Goal: Transaction & Acquisition: Purchase product/service

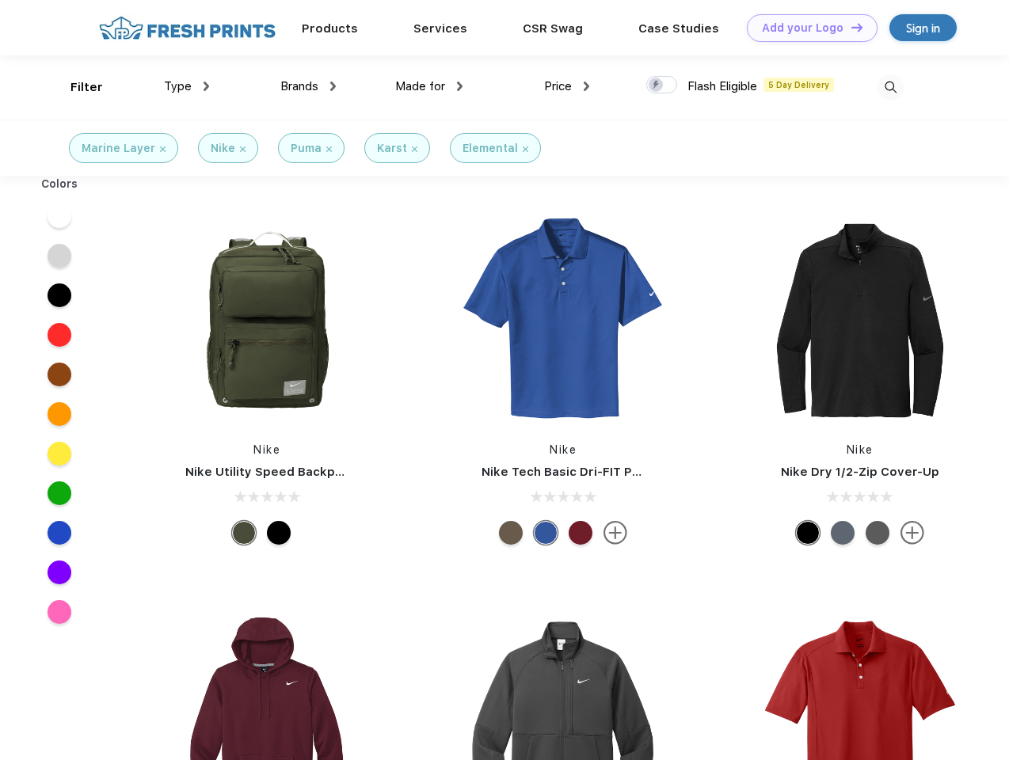
scroll to position [1, 0]
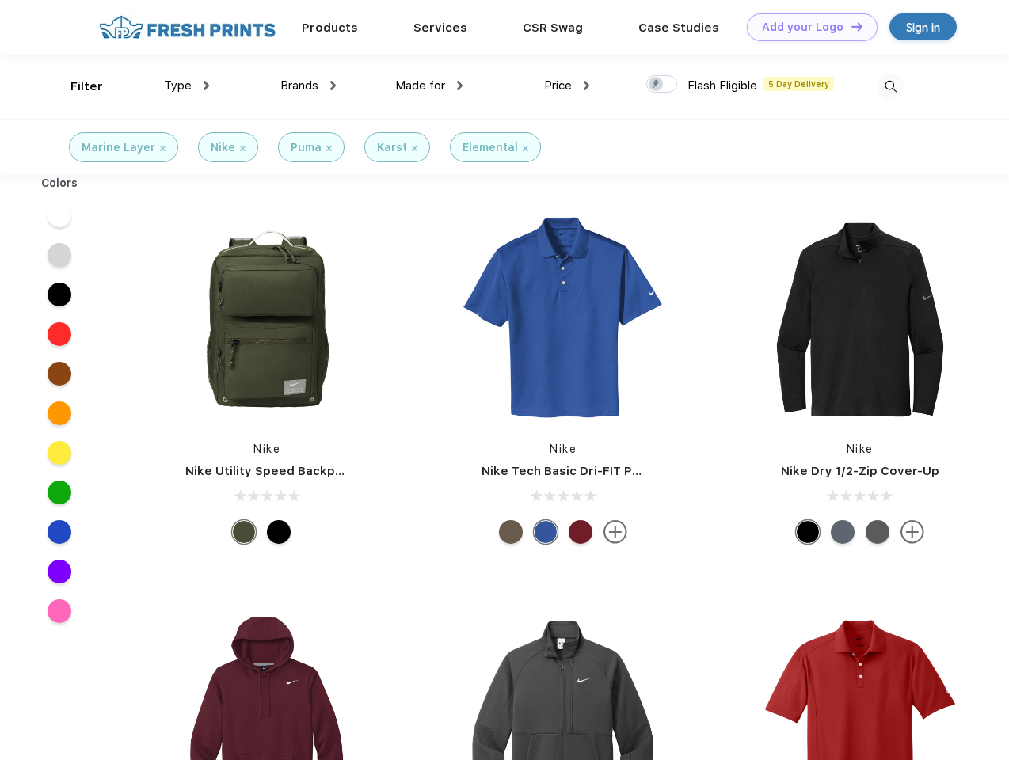
click at [806, 27] on link "Add your Logo Design Tool" at bounding box center [812, 27] width 131 height 28
click at [0, 0] on div "Design Tool" at bounding box center [0, 0] width 0 height 0
click at [850, 26] on link "Add your Logo Design Tool" at bounding box center [812, 27] width 131 height 28
click at [76, 86] on div "Filter" at bounding box center [86, 87] width 32 height 18
click at [187, 86] on span "Type" at bounding box center [178, 85] width 28 height 14
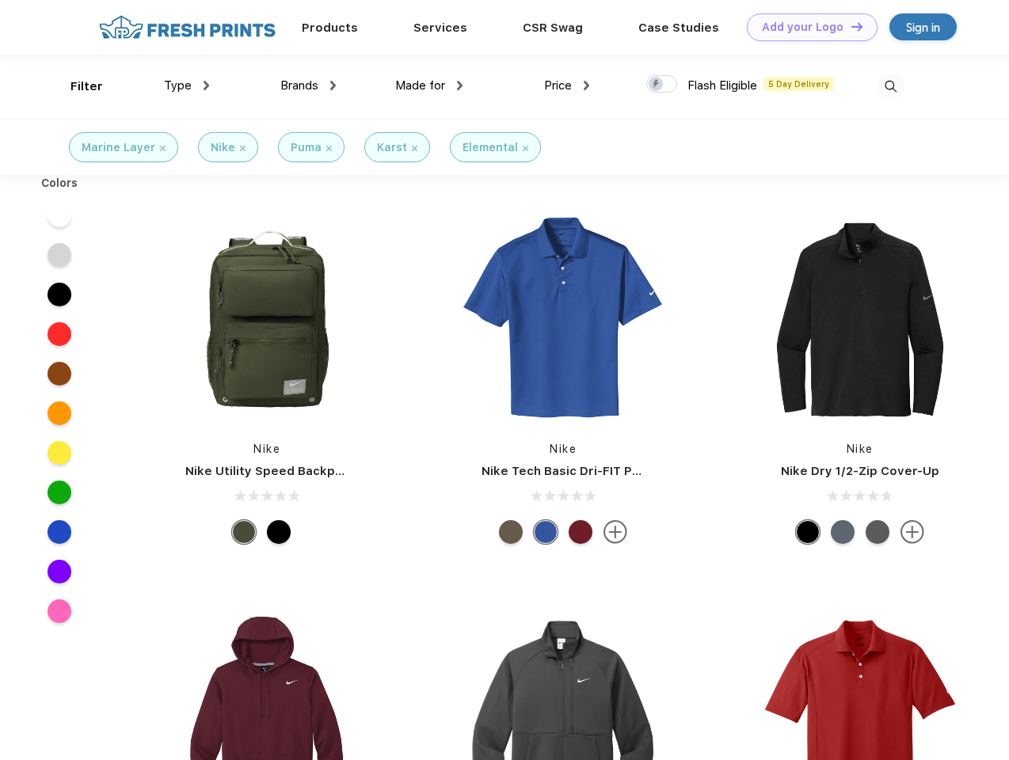
click at [308, 86] on span "Brands" at bounding box center [299, 85] width 38 height 14
click at [429, 86] on span "Made for" at bounding box center [420, 85] width 50 height 14
click at [567, 86] on span "Price" at bounding box center [558, 85] width 28 height 14
click at [662, 85] on div at bounding box center [661, 83] width 31 height 17
click at [656, 85] on input "checkbox" at bounding box center [651, 79] width 10 height 10
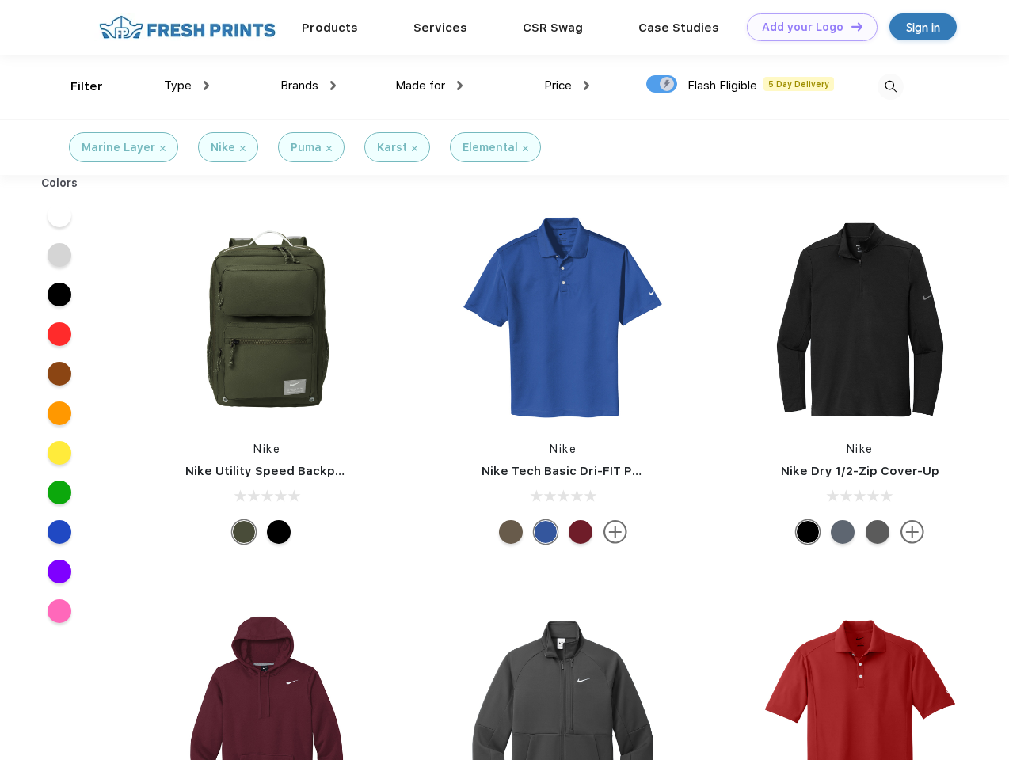
click at [890, 86] on img at bounding box center [890, 87] width 26 height 26
